Goal: Task Accomplishment & Management: Manage account settings

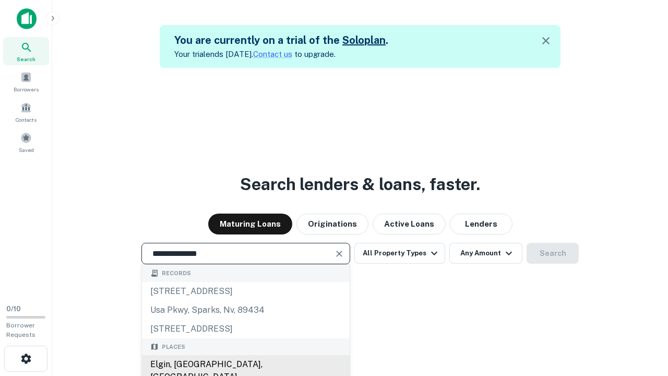
click at [245, 364] on div "Elgin, [GEOGRAPHIC_DATA], [GEOGRAPHIC_DATA]" at bounding box center [246, 370] width 208 height 31
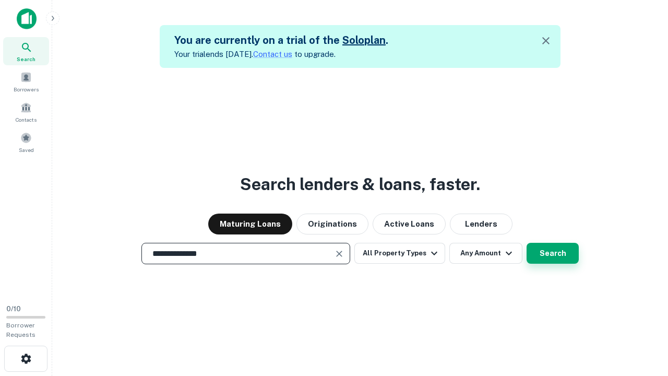
type input "**********"
click at [527, 243] on button "Search" at bounding box center [553, 253] width 52 height 21
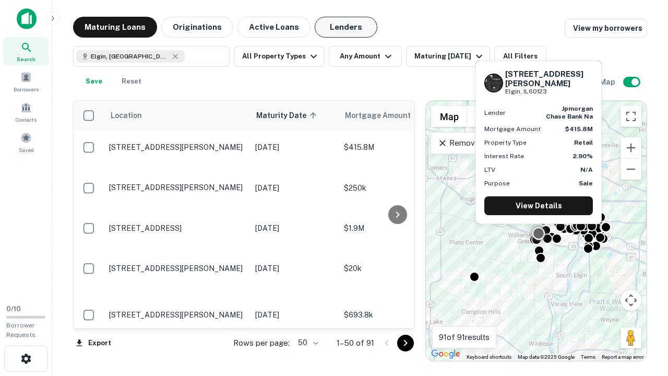
click at [346, 27] on button "Lenders" at bounding box center [346, 27] width 63 height 21
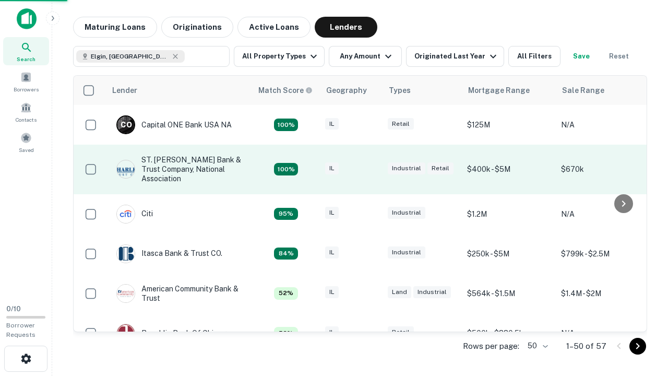
click at [371, 169] on div "IL" at bounding box center [351, 169] width 52 height 14
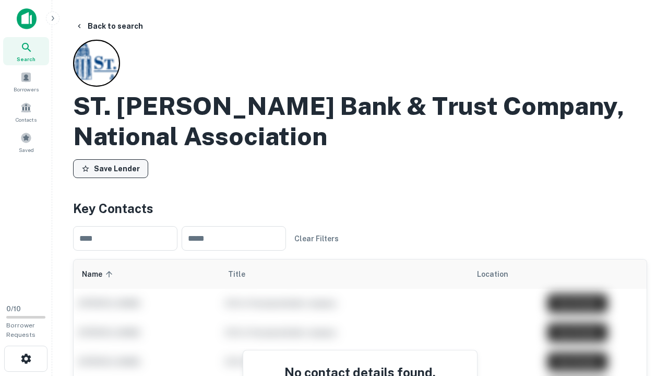
click at [111, 169] on button "Save Lender" at bounding box center [110, 168] width 75 height 19
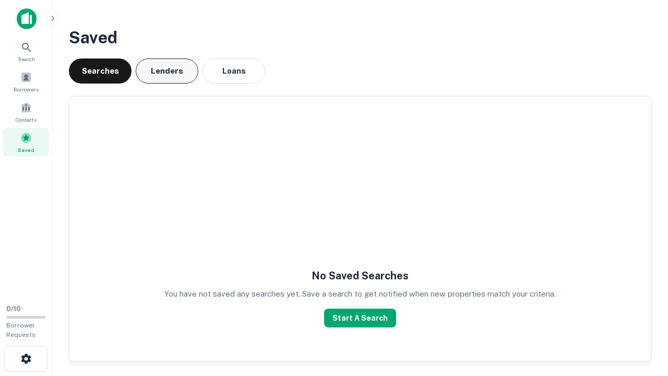
click at [167, 71] on button "Lenders" at bounding box center [167, 70] width 63 height 25
